Goal: Complete application form: Complete application form

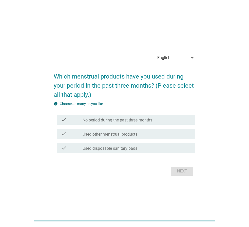
click at [192, 58] on icon "arrow_drop_down" at bounding box center [192, 58] width 6 height 6
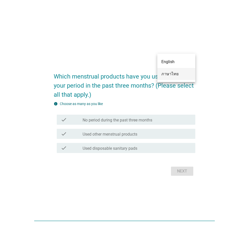
click at [171, 73] on div "ภาษาไทย" at bounding box center [176, 74] width 30 height 6
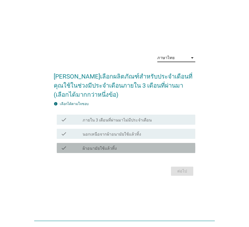
click at [94, 148] on label "ผ้าอนามัยใช้แล้วทิ้ง" at bounding box center [99, 148] width 34 height 5
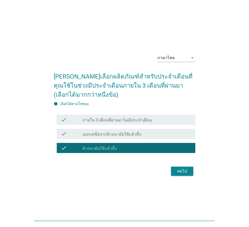
click at [182, 174] on div "ต่อไป" at bounding box center [182, 172] width 14 height 6
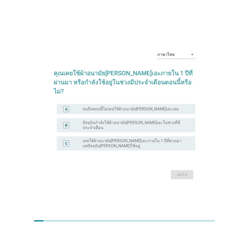
click at [97, 122] on label "ปัจจุบันกำลังใช้ผ้าอนามัย[PERSON_NAME]เอะในช่วงที่มีประจำเดือน" at bounding box center [134, 125] width 104 height 10
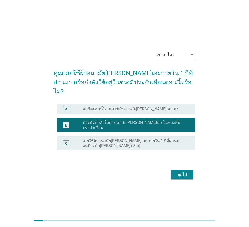
click at [184, 172] on div "ต่อไป" at bounding box center [182, 175] width 14 height 6
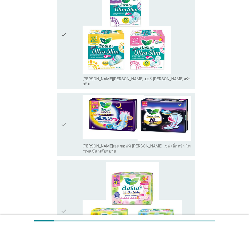
scroll to position [228, 0]
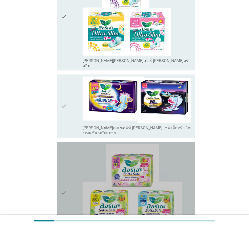
click at [66, 169] on icon "check" at bounding box center [64, 193] width 6 height 99
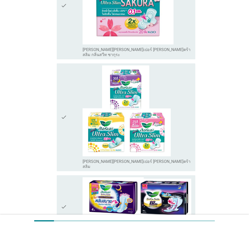
scroll to position [127, 0]
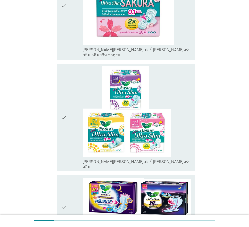
click at [72, 90] on div "check" at bounding box center [72, 118] width 22 height 104
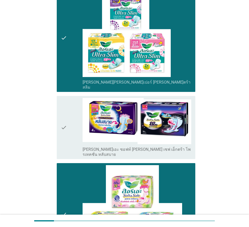
scroll to position [228, 0]
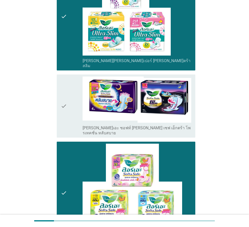
click at [63, 101] on icon "check" at bounding box center [64, 106] width 6 height 59
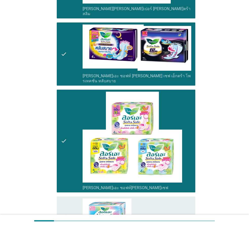
scroll to position [278, 0]
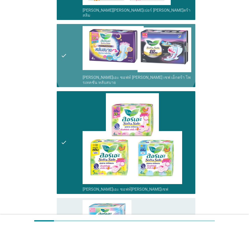
click at [67, 36] on div "check" at bounding box center [72, 55] width 22 height 59
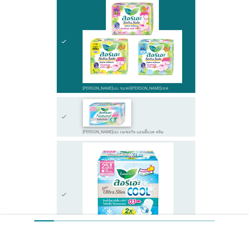
scroll to position [430, 0]
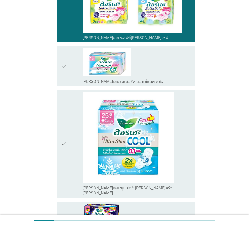
click at [65, 49] on icon "check" at bounding box center [64, 67] width 6 height 36
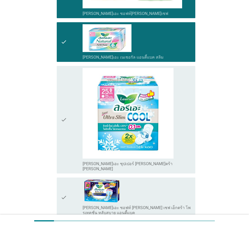
scroll to position [531, 0]
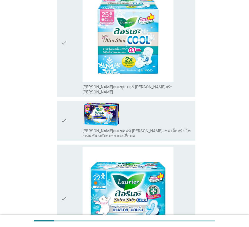
click at [77, 153] on div "check" at bounding box center [72, 199] width 22 height 104
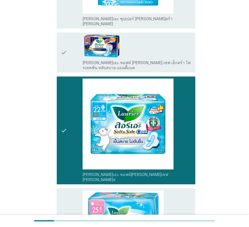
scroll to position [683, 0]
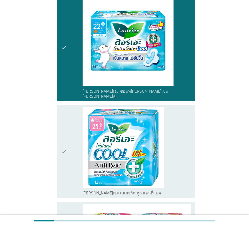
click at [73, 131] on div "check" at bounding box center [72, 151] width 22 height 89
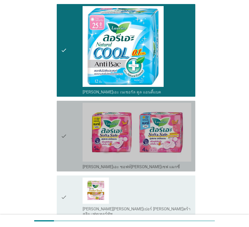
click at [76, 111] on div "check" at bounding box center [72, 136] width 22 height 67
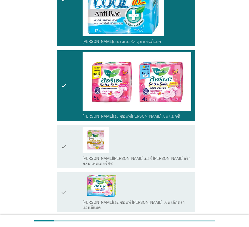
click at [77, 175] on div "check" at bounding box center [72, 193] width 22 height 36
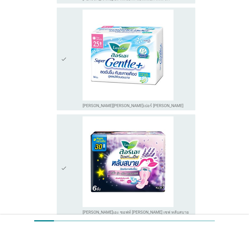
scroll to position [1189, 0]
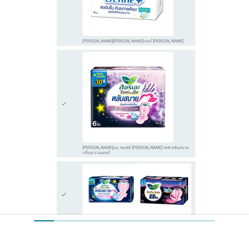
click at [74, 164] on div "check" at bounding box center [72, 195] width 22 height 62
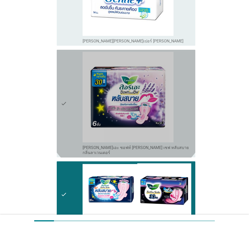
click at [73, 89] on div "check" at bounding box center [72, 104] width 22 height 104
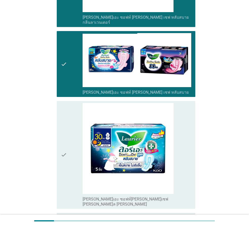
scroll to position [1320, 0]
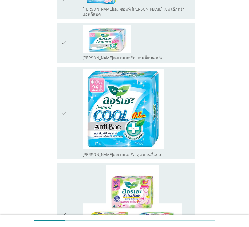
scroll to position [278, 0]
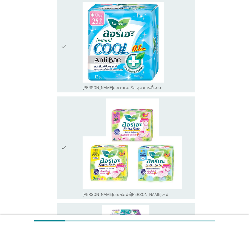
click at [75, 135] on div "check" at bounding box center [72, 148] width 22 height 99
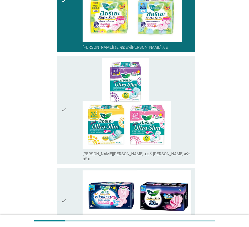
scroll to position [455, 0]
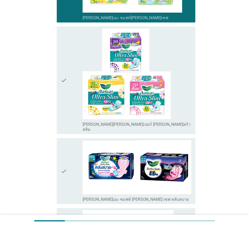
click at [68, 58] on div "check" at bounding box center [72, 81] width 22 height 104
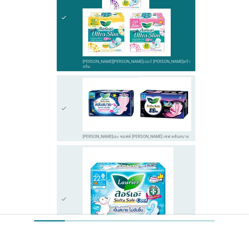
scroll to position [531, 0]
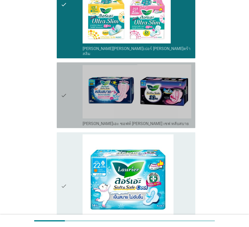
click at [77, 72] on div "check" at bounding box center [72, 96] width 22 height 62
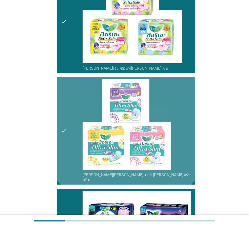
click at [73, 119] on div "check" at bounding box center [72, 131] width 22 height 104
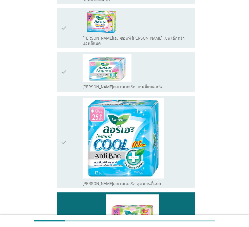
scroll to position [177, 0]
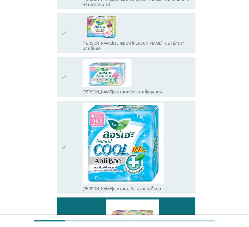
click at [78, 65] on div "check" at bounding box center [72, 77] width 22 height 36
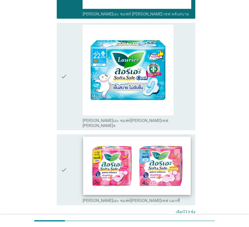
scroll to position [665, 0]
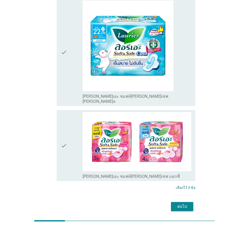
click at [180, 204] on div "ต่อไป" at bounding box center [182, 207] width 14 height 6
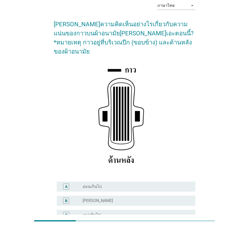
scroll to position [74, 0]
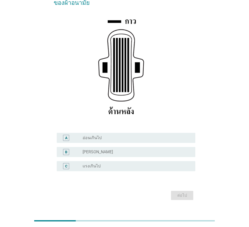
click at [97, 150] on div "radio_button_unchecked [PERSON_NAME]" at bounding box center [134, 152] width 104 height 5
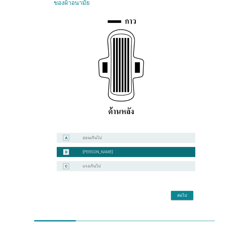
click at [184, 193] on div "ต่อไป" at bounding box center [182, 196] width 14 height 6
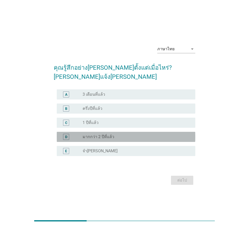
click at [106, 135] on label "มากกว่า 2 ปีที่แล้ว" at bounding box center [98, 137] width 32 height 5
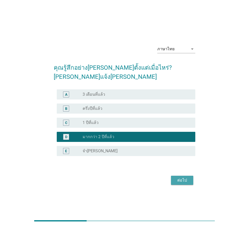
click at [184, 178] on div "ต่อไป" at bounding box center [182, 181] width 14 height 6
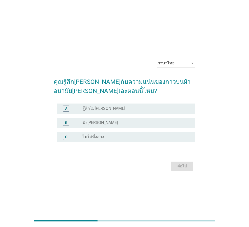
click at [102, 123] on div "radio_button_unchecked พึง[PERSON_NAME]" at bounding box center [134, 122] width 104 height 5
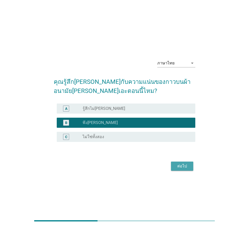
click at [184, 168] on div "ต่อไป" at bounding box center [182, 166] width 14 height 6
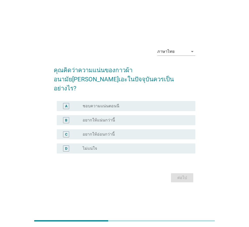
click at [127, 103] on div "radio_button_unchecked ชอบความแน่นตอนนี" at bounding box center [136, 106] width 109 height 6
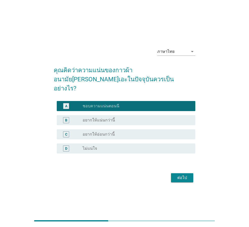
click at [176, 175] on div "ต่อไป" at bounding box center [182, 178] width 14 height 6
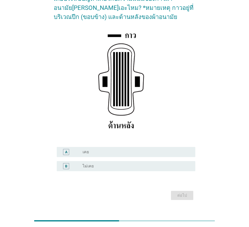
scroll to position [60, 0]
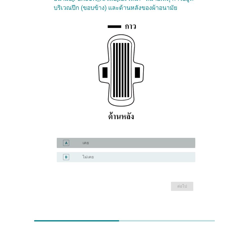
click at [96, 142] on div "radio_button_unchecked เคย" at bounding box center [134, 143] width 104 height 5
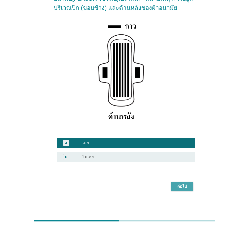
click at [180, 188] on div "ต่อไป" at bounding box center [182, 187] width 14 height 6
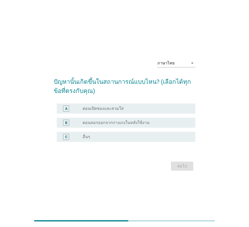
click at [129, 109] on div "radio_button_unchecked ตอนเปิดซองและสวมใส่" at bounding box center [134, 108] width 104 height 5
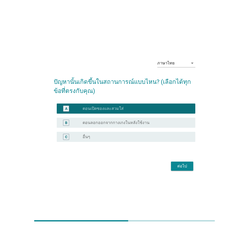
click at [182, 167] on div "ต่อไป" at bounding box center [182, 166] width 14 height 6
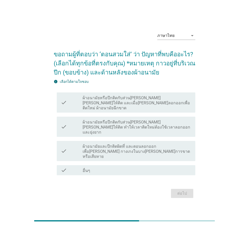
click at [123, 128] on label "ผ้าอนามัยหรือปีกติดกับส่วน[PERSON_NAME][PERSON_NAME]ให้ติด ทำให้เวลาติดใหม่ต้อง…" at bounding box center [136, 127] width 109 height 15
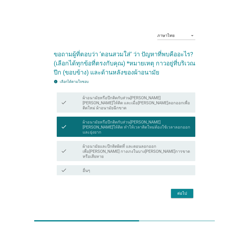
click at [184, 192] on div "ต่อไป" at bounding box center [124, 194] width 141 height 12
click at [178, 191] on div "ต่อไป" at bounding box center [182, 194] width 14 height 6
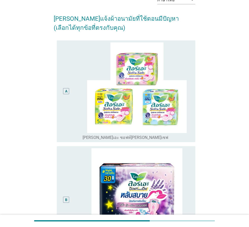
scroll to position [51, 0]
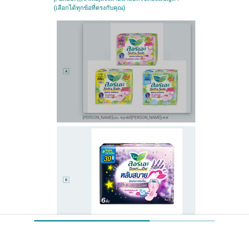
click at [178, 86] on img at bounding box center [137, 68] width 108 height 90
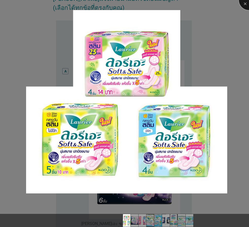
click at [243, 6] on div at bounding box center [249, 0] width 20 height 20
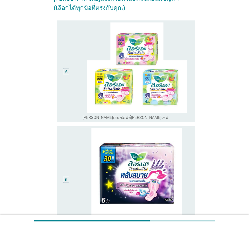
click at [70, 74] on div "A" at bounding box center [66, 72] width 11 height 98
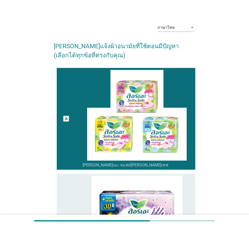
scroll to position [0, 0]
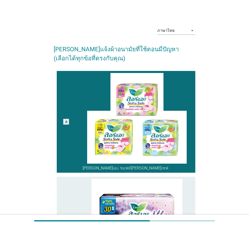
click at [73, 117] on div "A" at bounding box center [72, 122] width 22 height 98
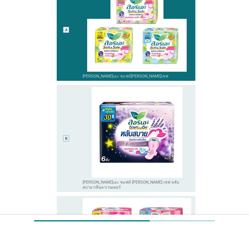
scroll to position [101, 0]
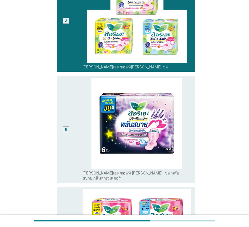
click at [73, 117] on div "B" at bounding box center [72, 129] width 22 height 103
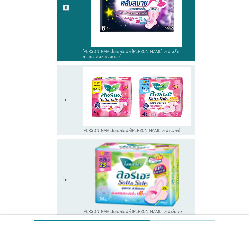
scroll to position [228, 0]
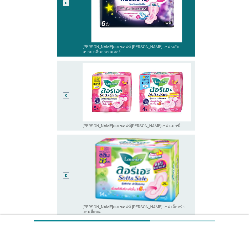
click at [63, 163] on div "D" at bounding box center [66, 176] width 11 height 78
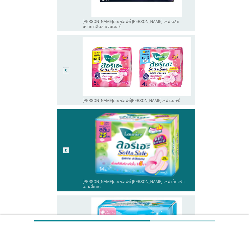
click at [63, 72] on div "C" at bounding box center [66, 70] width 11 height 66
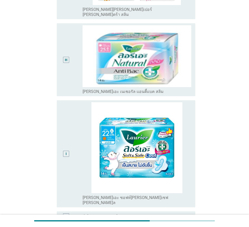
scroll to position [751, 0]
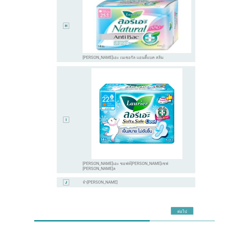
click at [175, 207] on button "ต่อไป" at bounding box center [182, 211] width 22 height 9
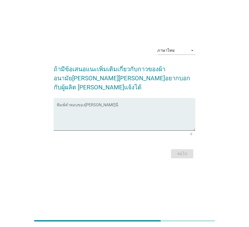
scroll to position [0, 0]
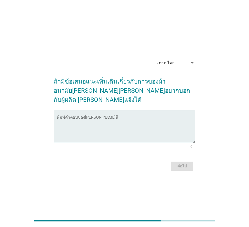
click at [73, 121] on textarea "พิมพ์คำตอบของคุณ ที่นี่" at bounding box center [126, 130] width 138 height 27
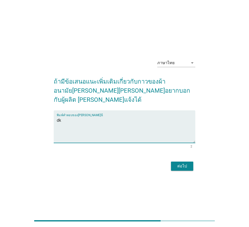
type textarea "d"
click at [106, 117] on textarea "กาวตรงปีก ขณะสวมใส่ชอบ[PERSON_NAME]และหลุด" at bounding box center [126, 130] width 138 height 27
click at [121, 117] on textarea "กาวตรงปีก ขณะสวมใส่ชอบ[PERSON_NAME]และหลุด" at bounding box center [126, 130] width 138 height 27
type textarea "กาวตรงปีก ขณะสวมใส่ชอบ[PERSON_NAME]และหลุดจากกางเกงกาวแปะกันเอง"
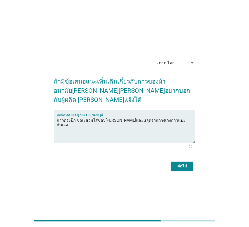
click at [190, 162] on button "ต่อไป" at bounding box center [182, 166] width 22 height 9
